Goal: Task Accomplishment & Management: Use online tool/utility

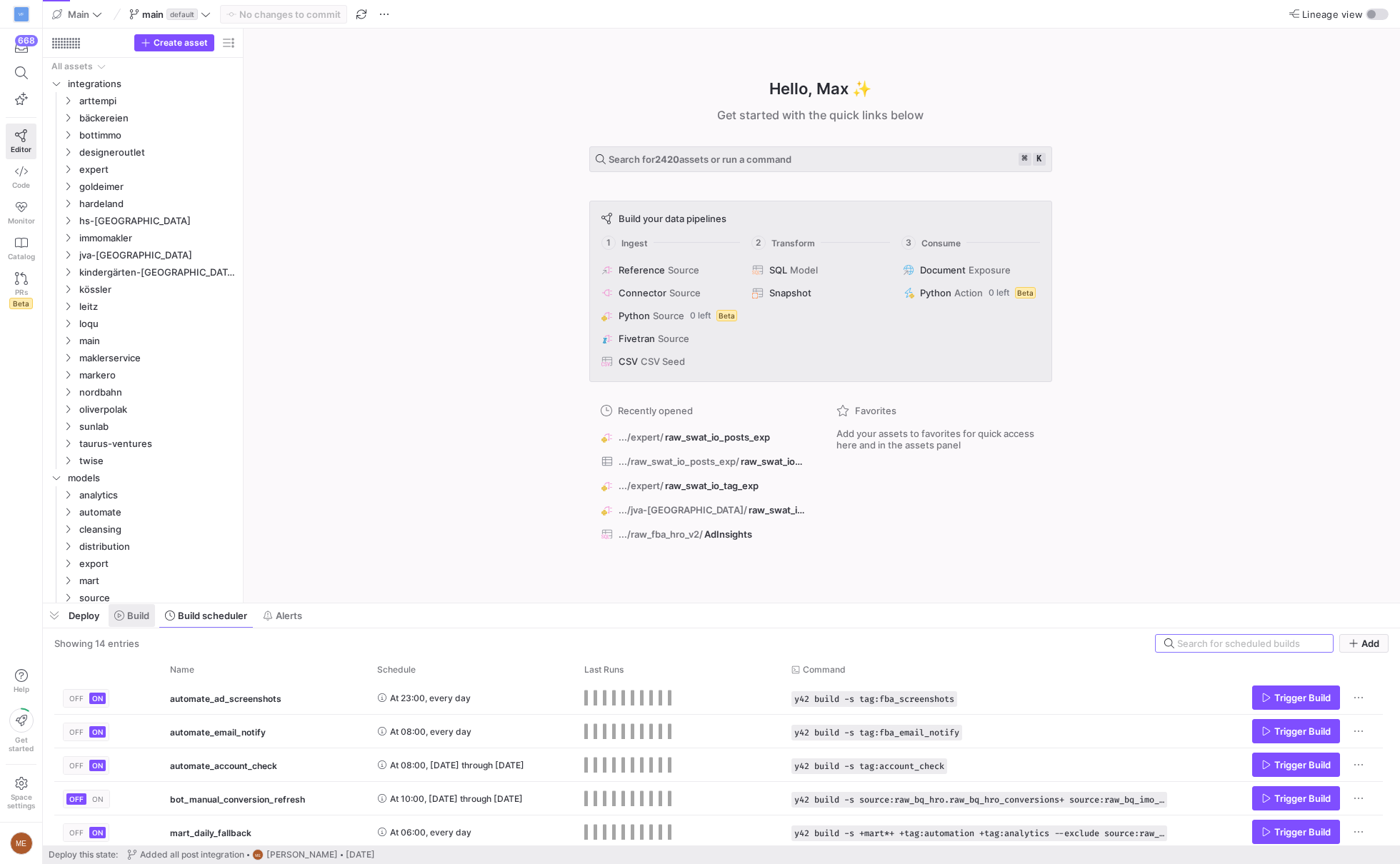
click at [110, 610] on span at bounding box center [132, 615] width 47 height 22
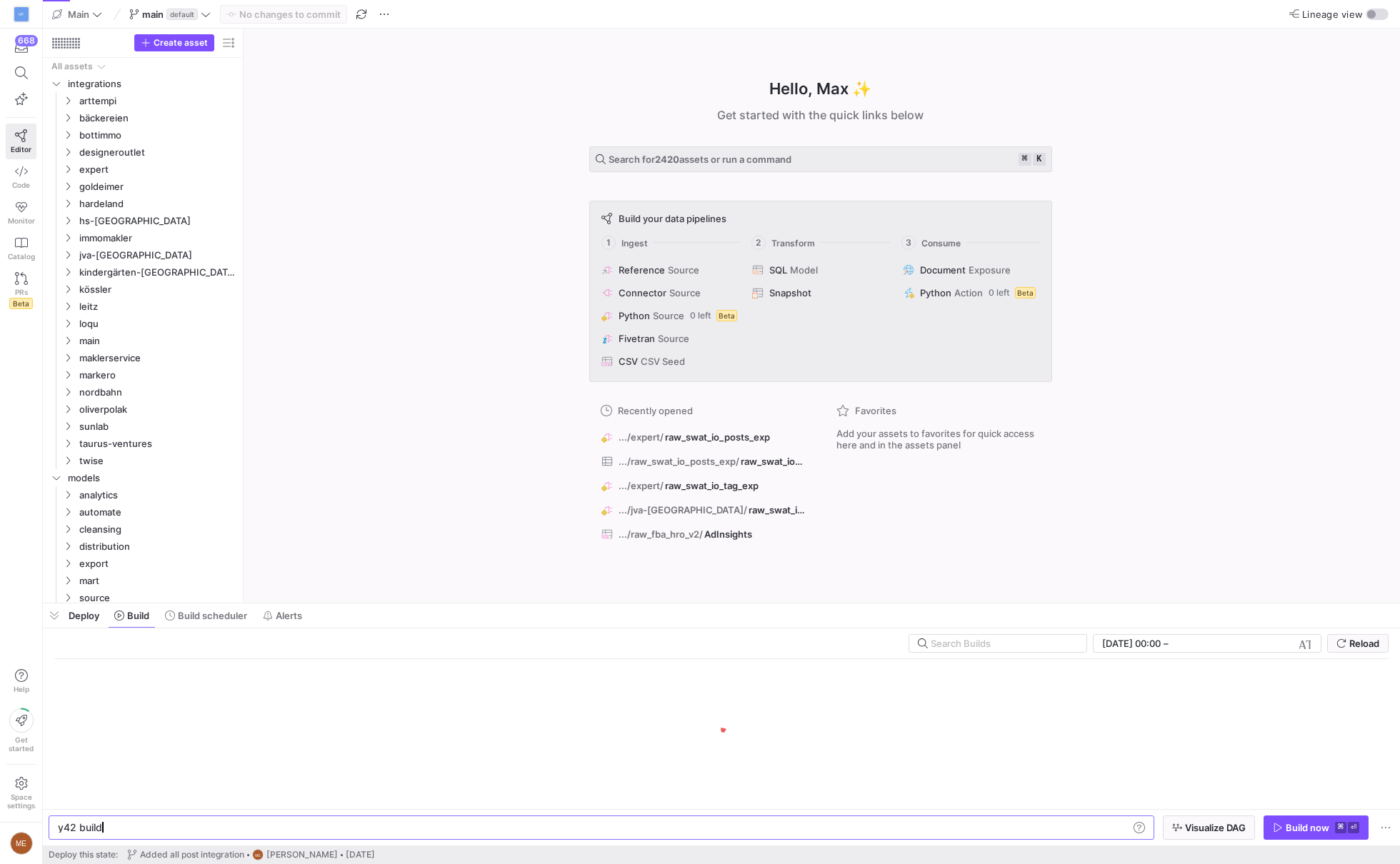
scroll to position [0, 42]
click at [117, 163] on span "expert" at bounding box center [140, 170] width 122 height 17
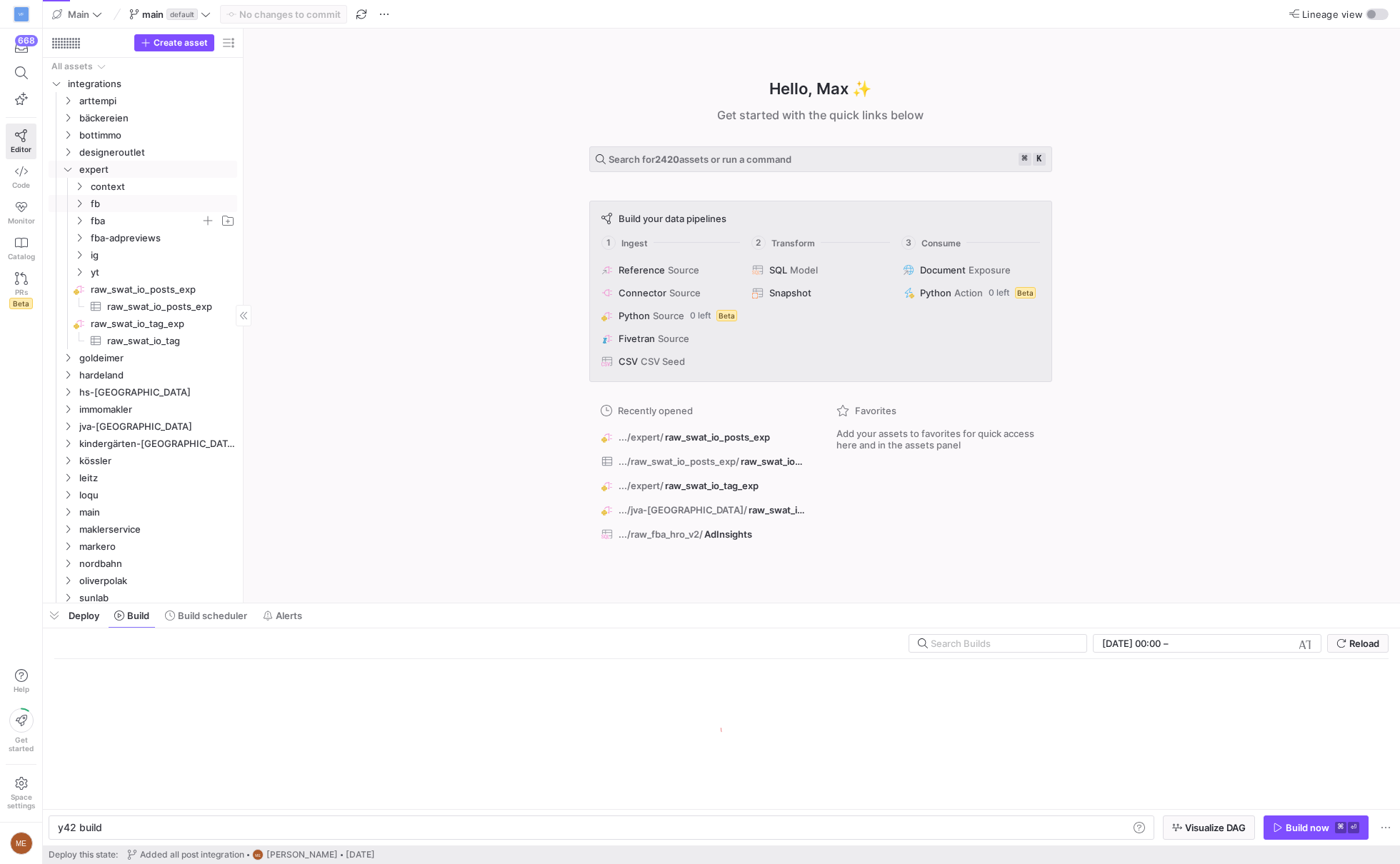
click at [118, 210] on span "fb" at bounding box center [162, 204] width 144 height 17
click at [84, 223] on y42-icon "Press SPACE to select this row." at bounding box center [79, 221] width 12 height 12
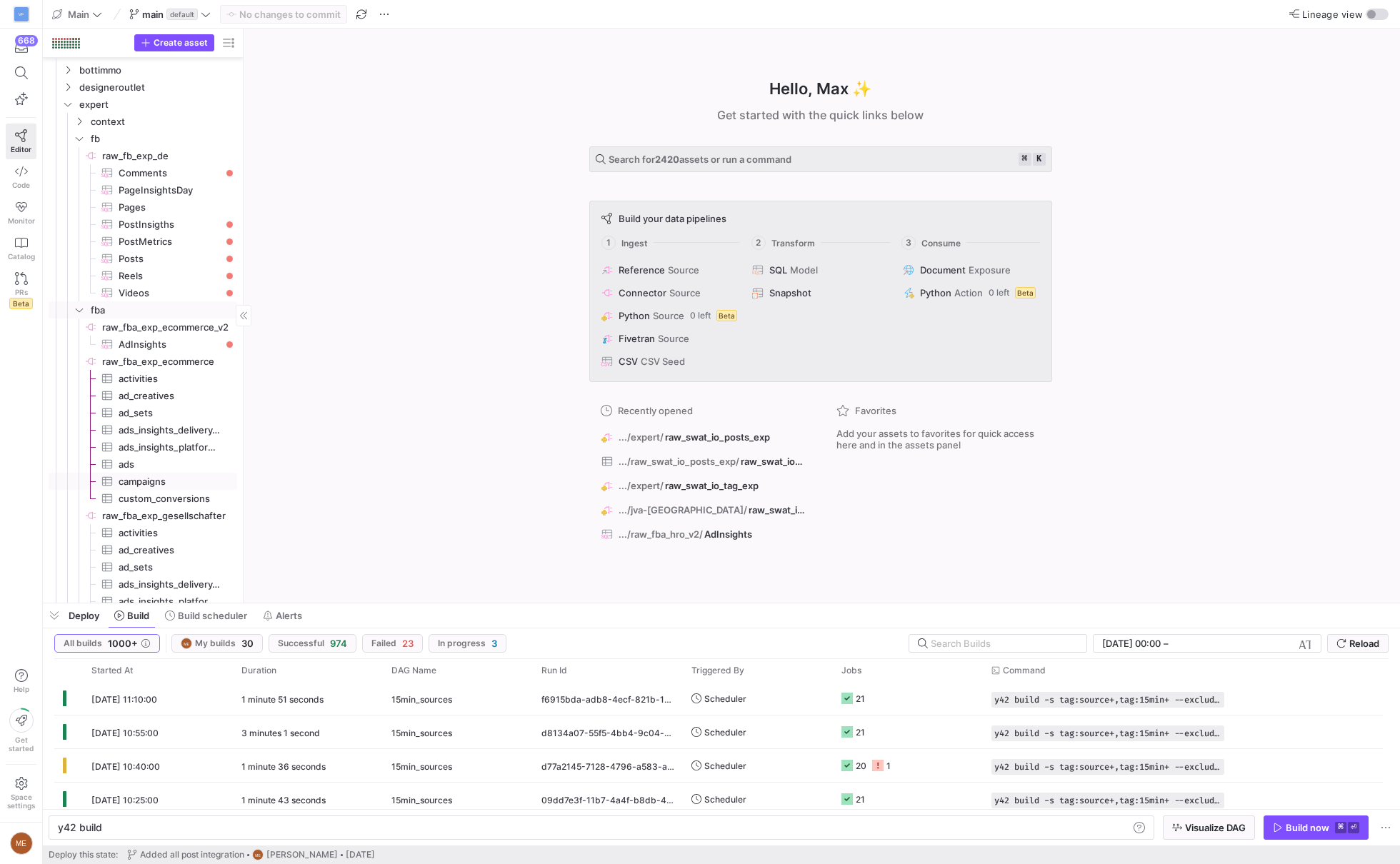
scroll to position [67, 0]
click at [196, 432] on span "ads_insights_delivery_platform​​​​​​​​​" at bounding box center [169, 429] width 102 height 17
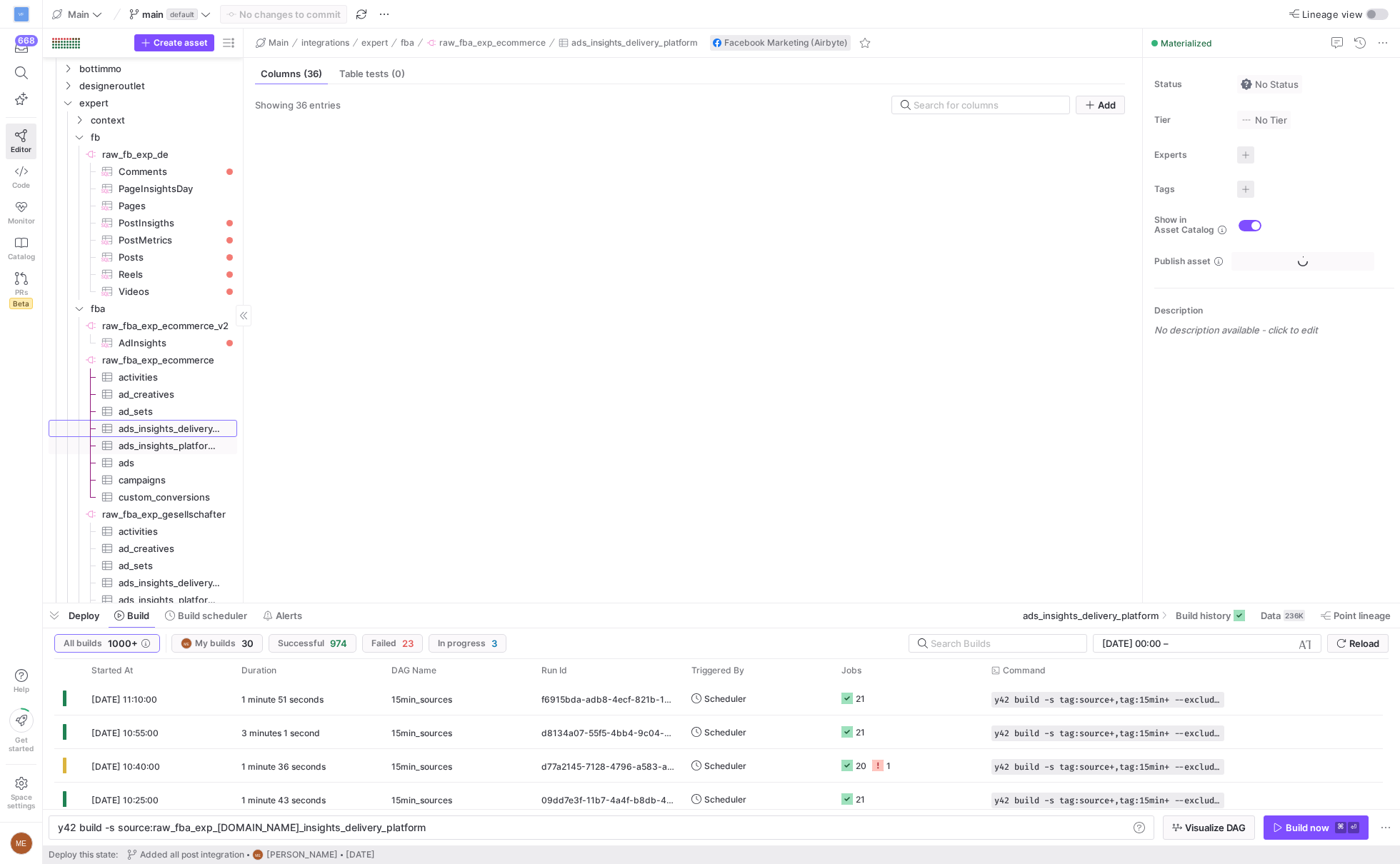
type textarea "y42 build -s source:raw_fba_exp_[DOMAIN_NAME]_insights_delivery_platform"
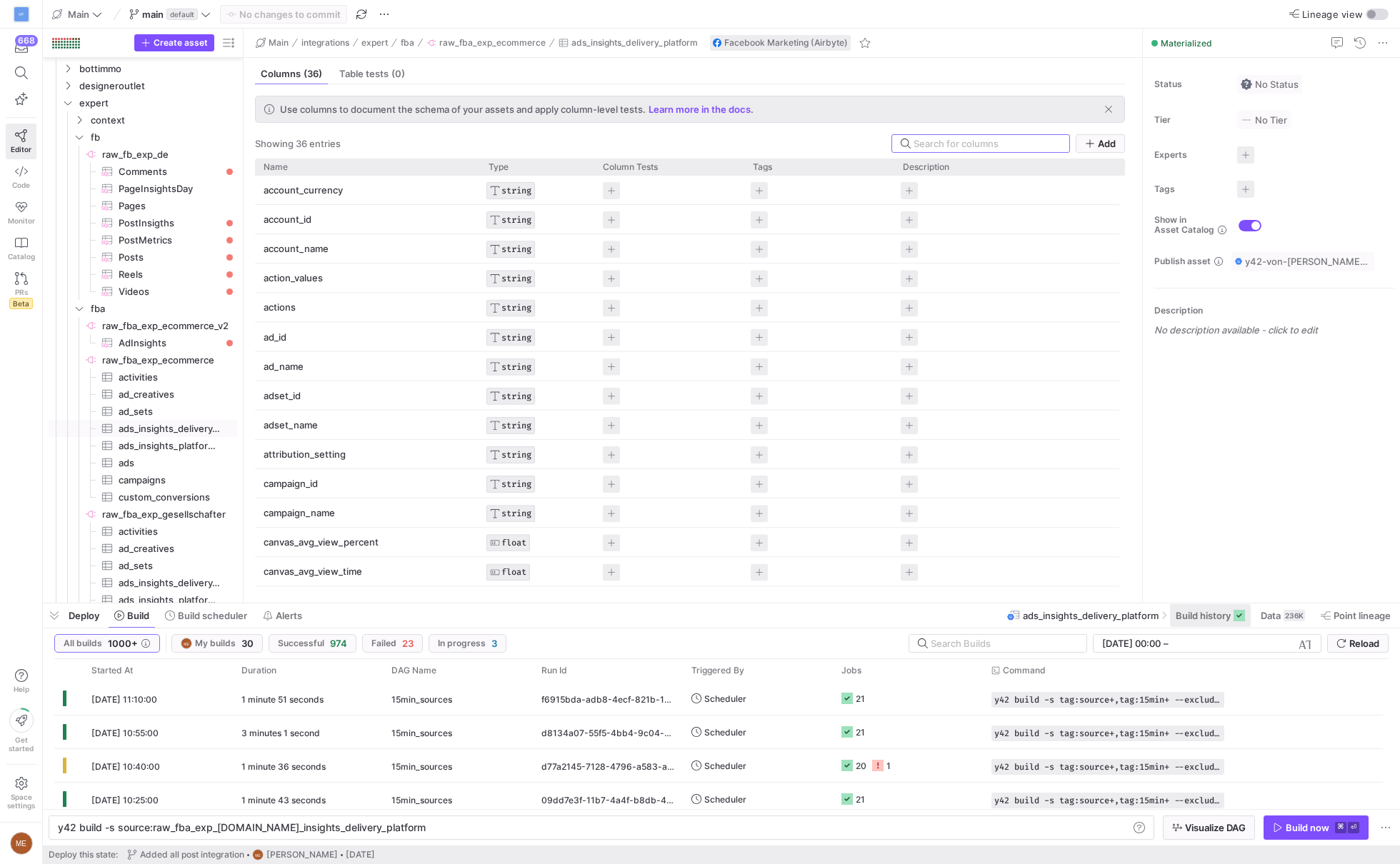
click at [1191, 619] on span "Build history" at bounding box center [1204, 616] width 55 height 12
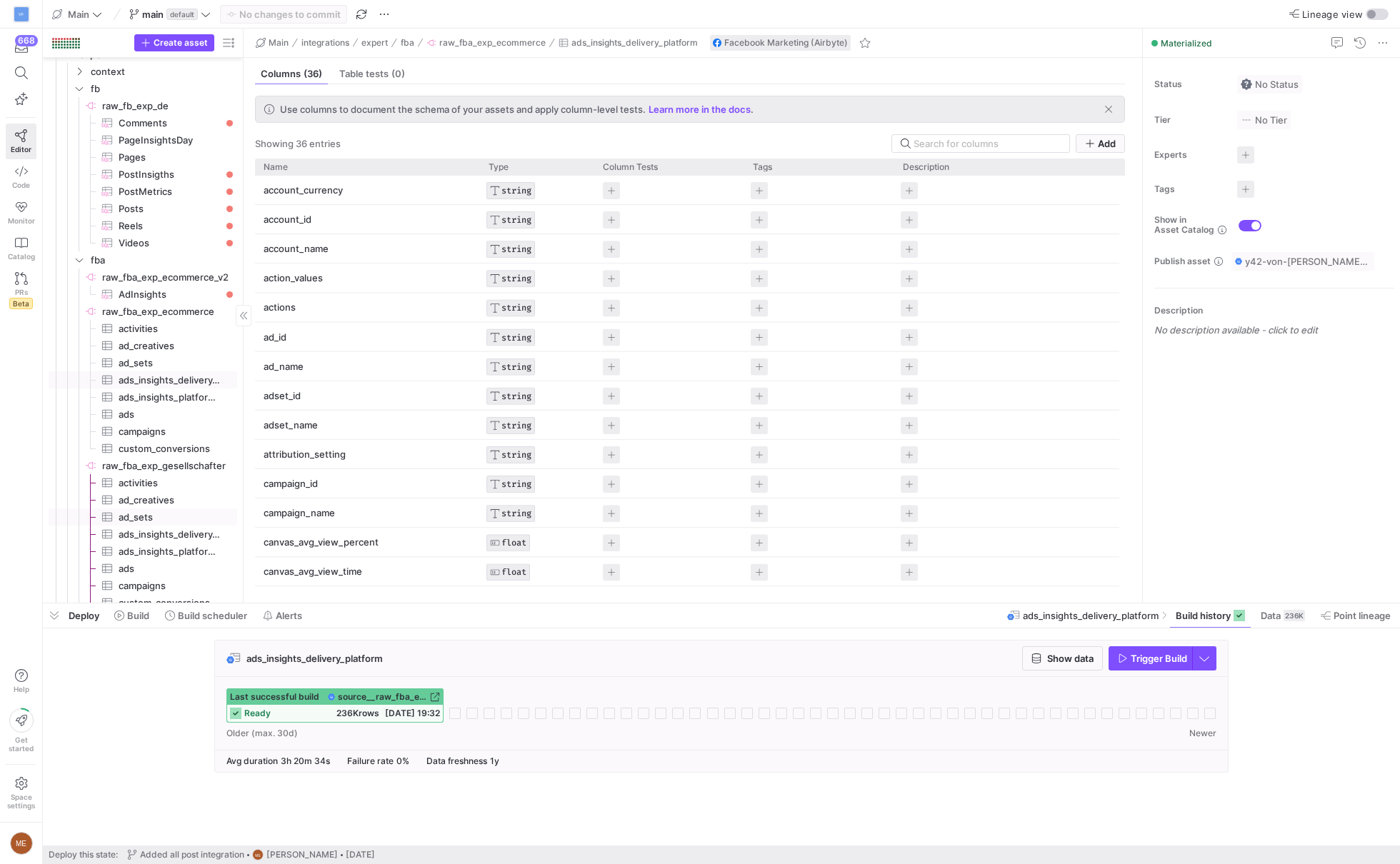
scroll to position [117, 0]
click at [200, 398] on span "ads_insights_platform_and_device​​​​​​​​​" at bounding box center [169, 396] width 102 height 17
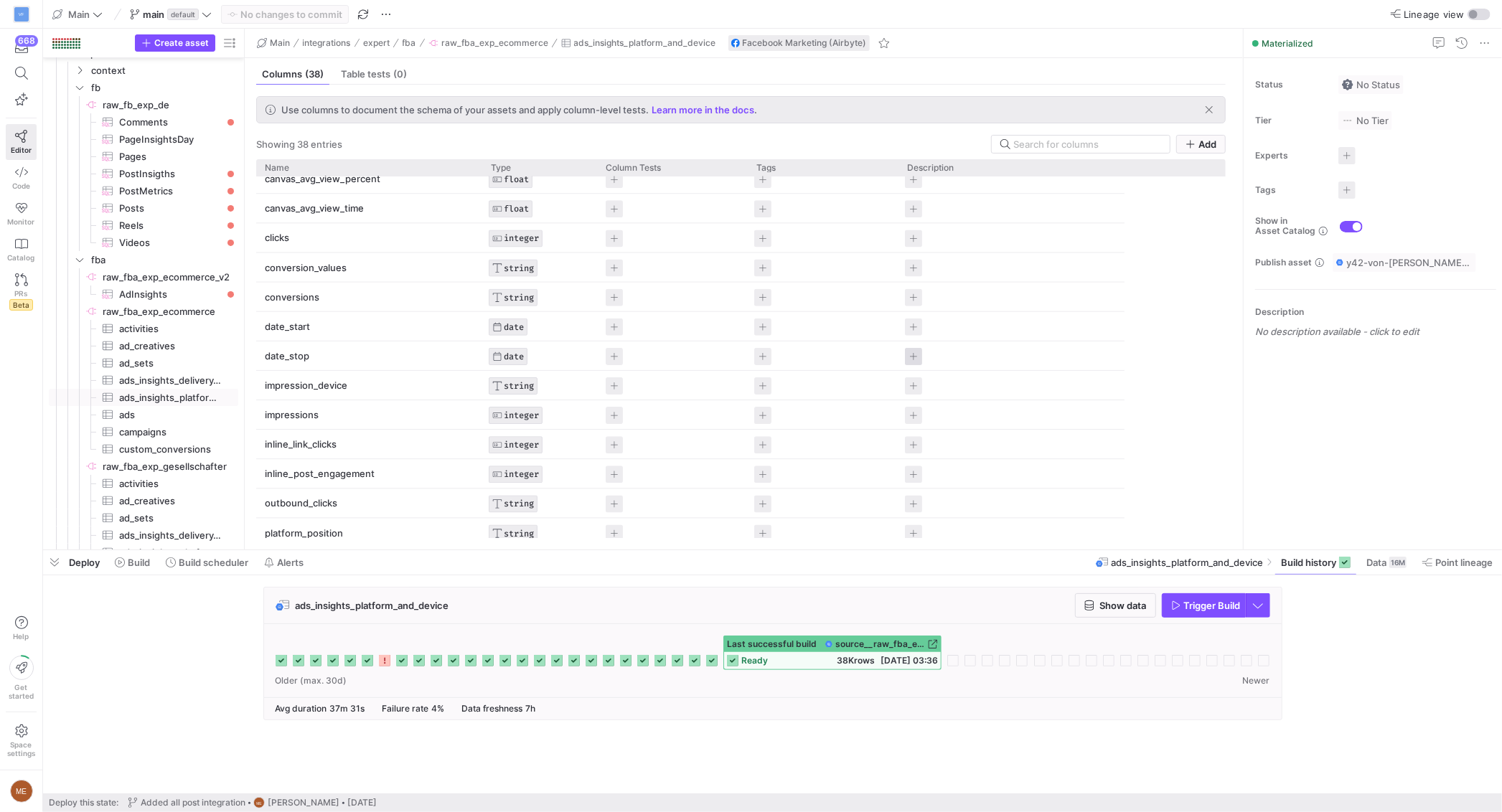
scroll to position [366, 0]
